Goal: Information Seeking & Learning: Learn about a topic

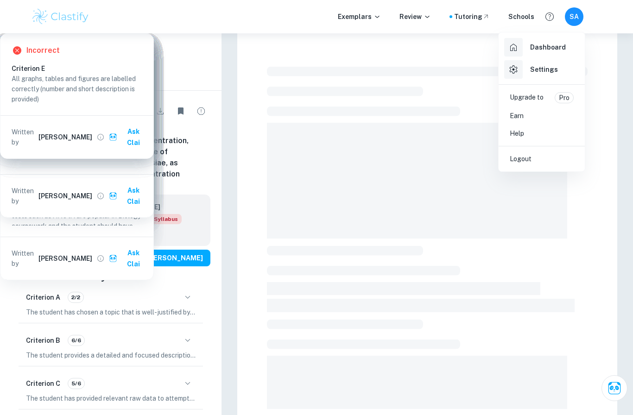
click at [576, 21] on div at bounding box center [316, 207] width 633 height 415
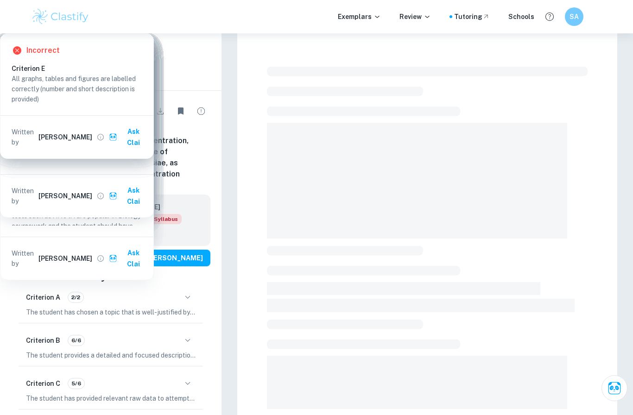
click at [378, 27] on div "Exemplars Review Tutoring Schools SA" at bounding box center [316, 16] width 633 height 33
click at [373, 20] on p "Exemplars" at bounding box center [359, 17] width 43 height 10
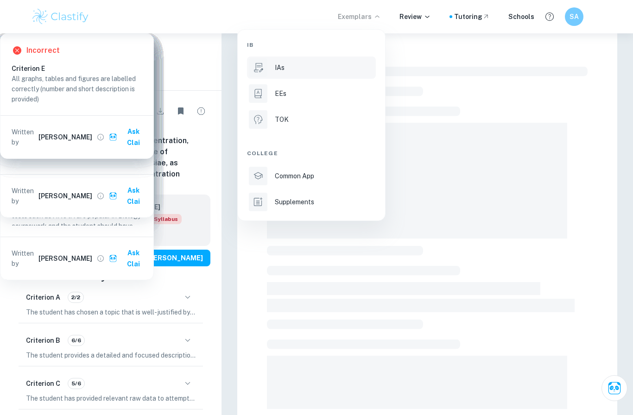
click at [281, 67] on p "IAs" at bounding box center [280, 68] width 10 height 10
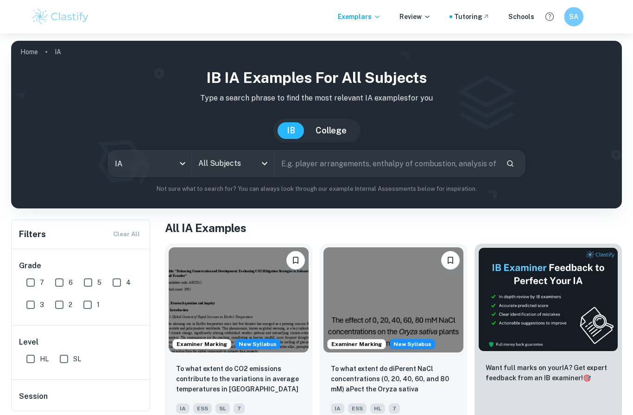
click at [577, 17] on h6 "SA" at bounding box center [573, 17] width 11 height 11
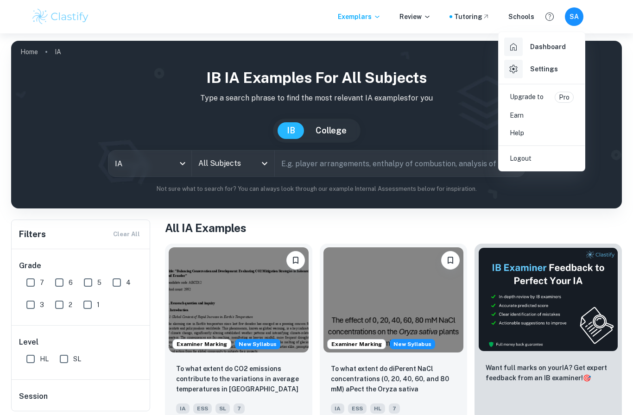
click at [553, 51] on h6 "Dashboard" at bounding box center [548, 47] width 36 height 10
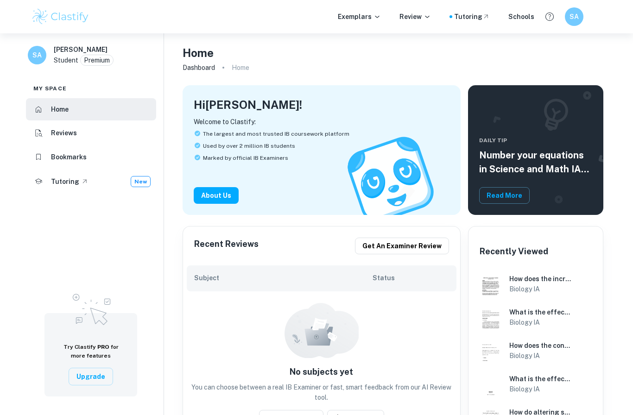
click at [94, 160] on li "Bookmarks" at bounding box center [91, 157] width 130 height 22
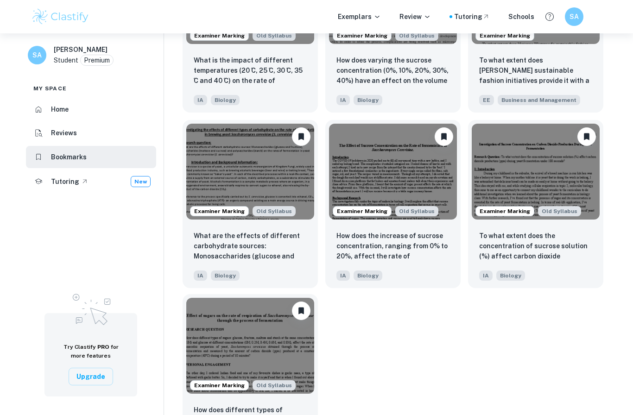
scroll to position [144, 0]
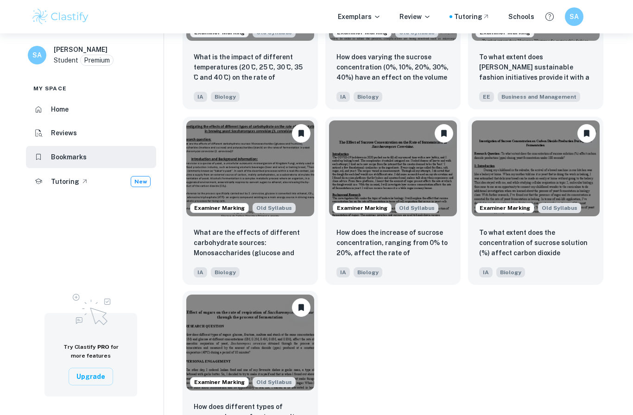
click at [272, 345] on img at bounding box center [250, 343] width 128 height 96
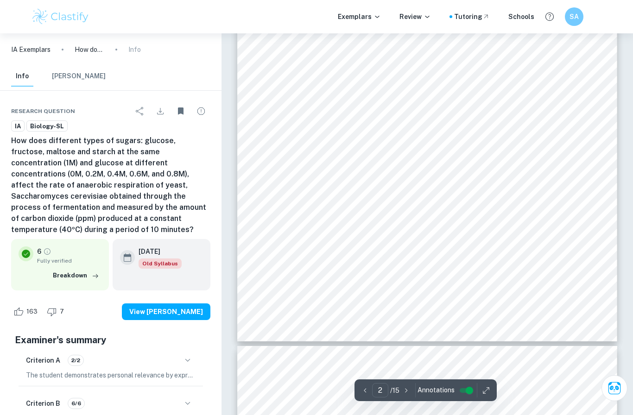
scroll to position [843, 0]
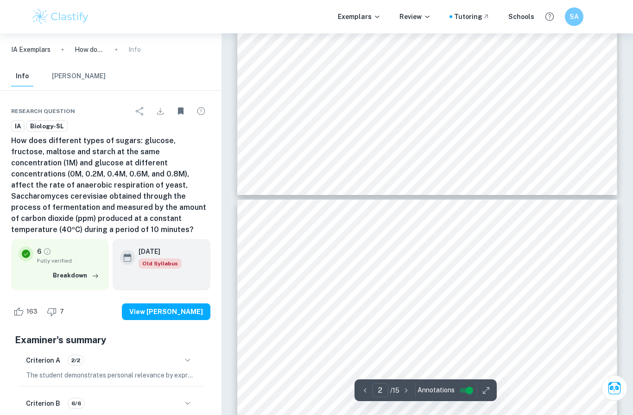
type input "3"
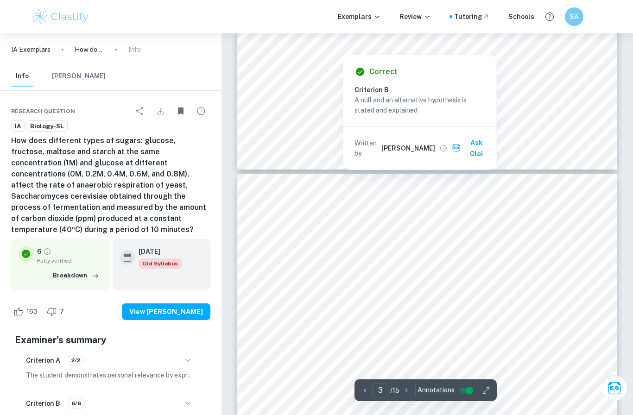
scroll to position [1046, 0]
